Goal: Information Seeking & Learning: Learn about a topic

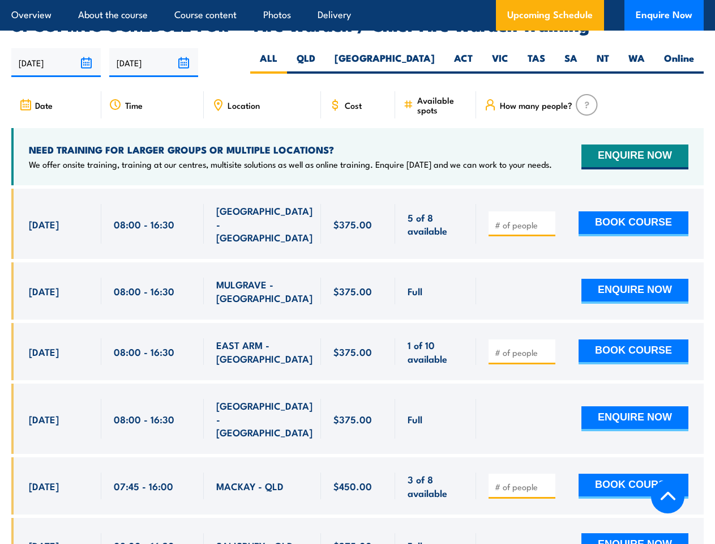
click at [357, 0] on article "Overview About the course Course content Photos Delivery Upcoming Schedule Enqu…" at bounding box center [357, 15] width 693 height 31
click at [56, 48] on input "[DATE]" at bounding box center [55, 62] width 89 height 29
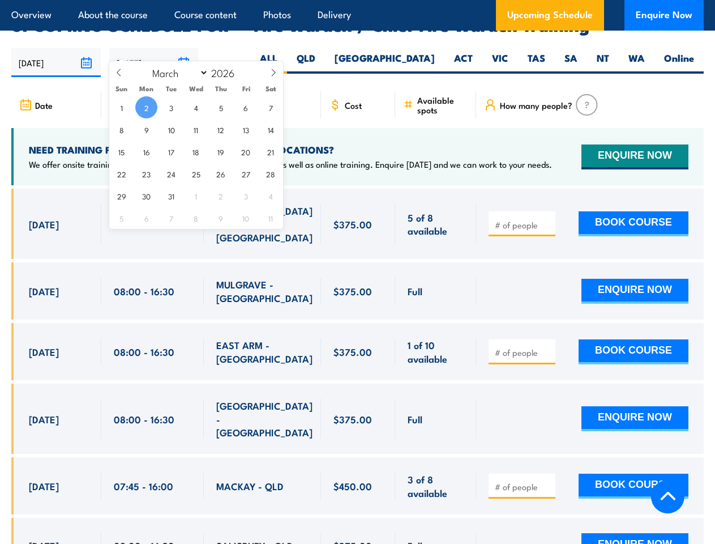
click at [154, 48] on input "[DATE]" at bounding box center [153, 62] width 89 height 29
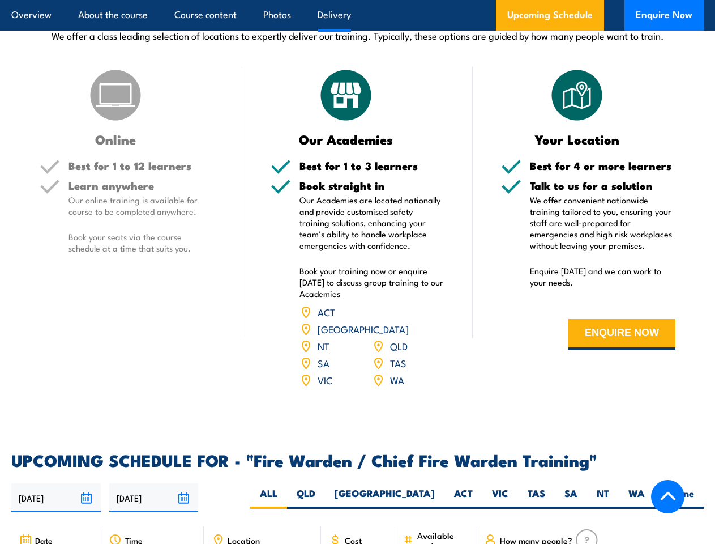
scroll to position [1577, 0]
click at [357, 0] on article "Overview About the course Course content Photos Delivery Upcoming Schedule Enqu…" at bounding box center [357, 15] width 693 height 31
click at [56, 483] on input "[DATE]" at bounding box center [55, 497] width 89 height 29
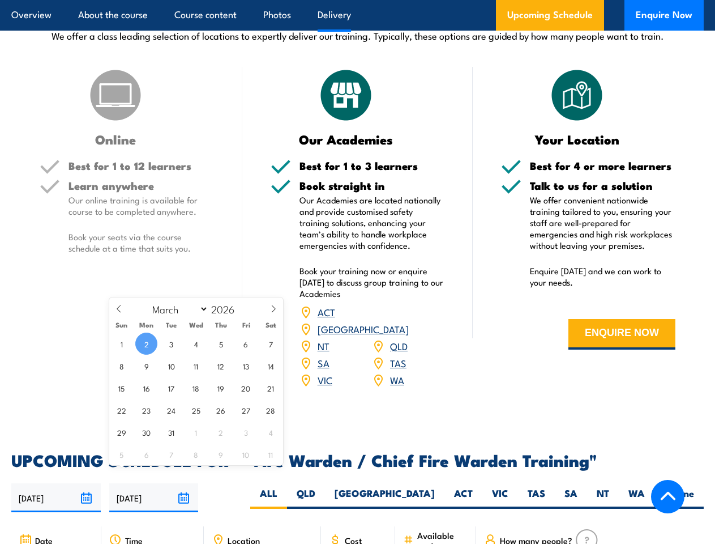
click at [154, 483] on input "[DATE]" at bounding box center [153, 497] width 89 height 29
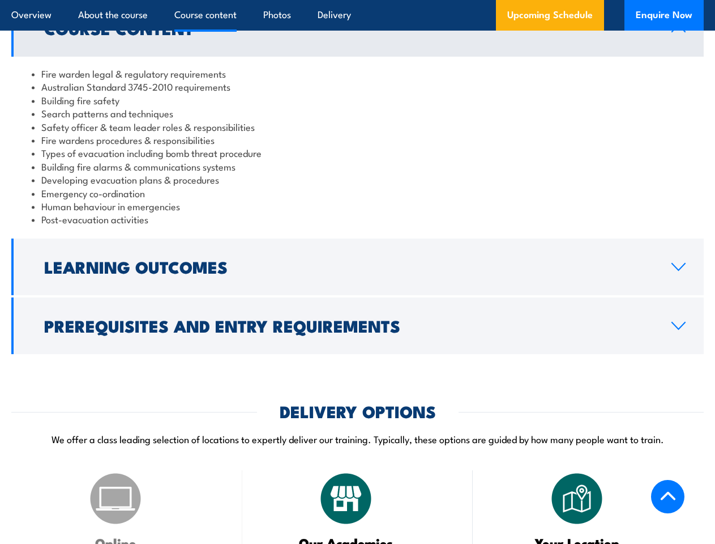
click at [357, 0] on article "Overview About the course Course content Photos Delivery Upcoming Schedule Enqu…" at bounding box center [357, 15] width 693 height 31
click at [357, 267] on h2 "Learning Outcomes" at bounding box center [348, 266] width 609 height 15
